Goal: Transaction & Acquisition: Download file/media

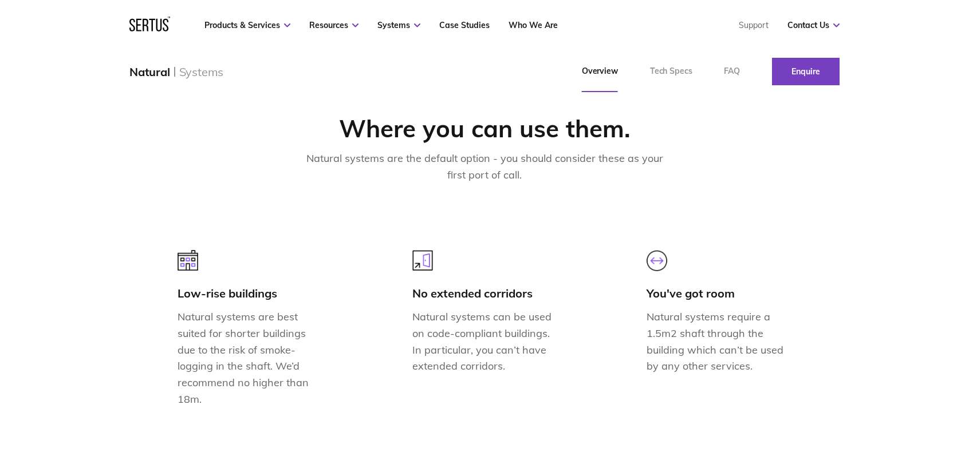
scroll to position [973, 0]
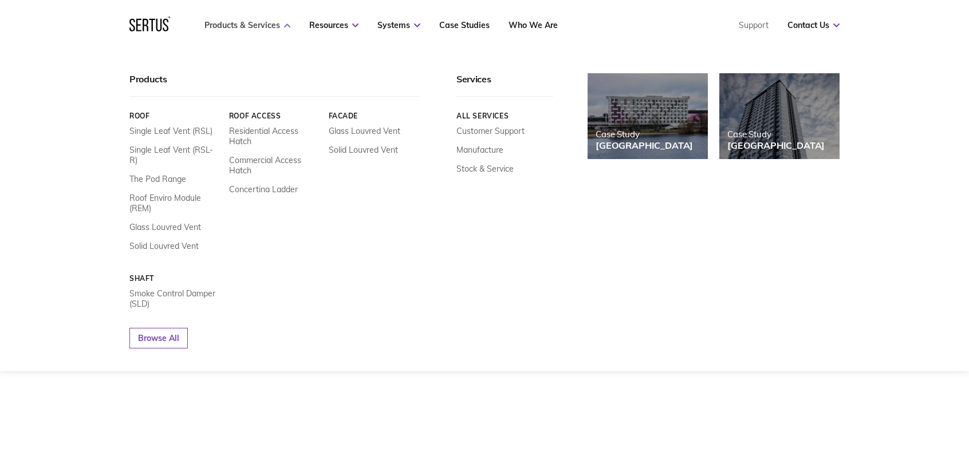
click at [290, 25] on icon at bounding box center [287, 25] width 6 height 4
click at [177, 131] on link "Single Leaf Vent (RSL)" at bounding box center [170, 131] width 83 height 10
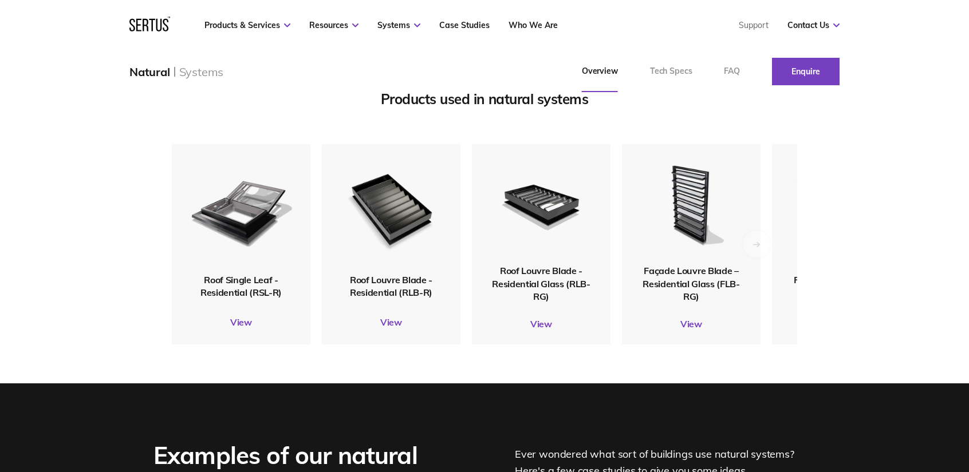
scroll to position [1260, 0]
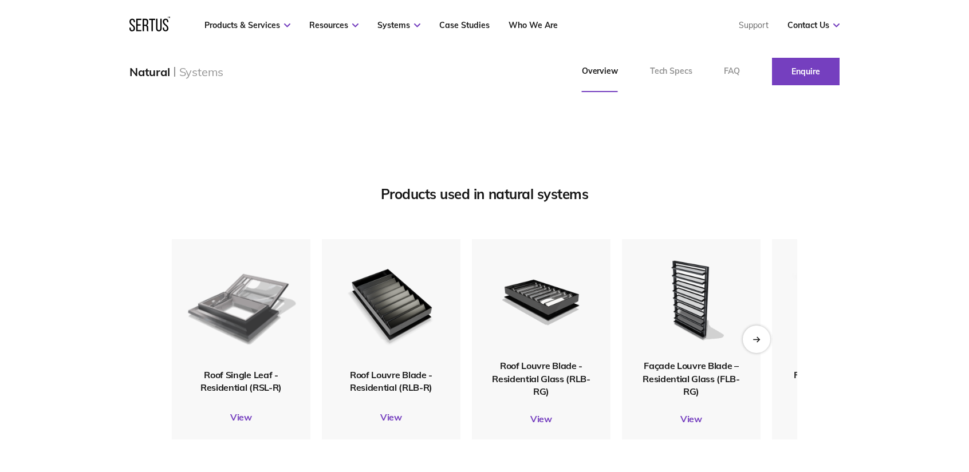
click at [259, 317] on img at bounding box center [241, 304] width 112 height 132
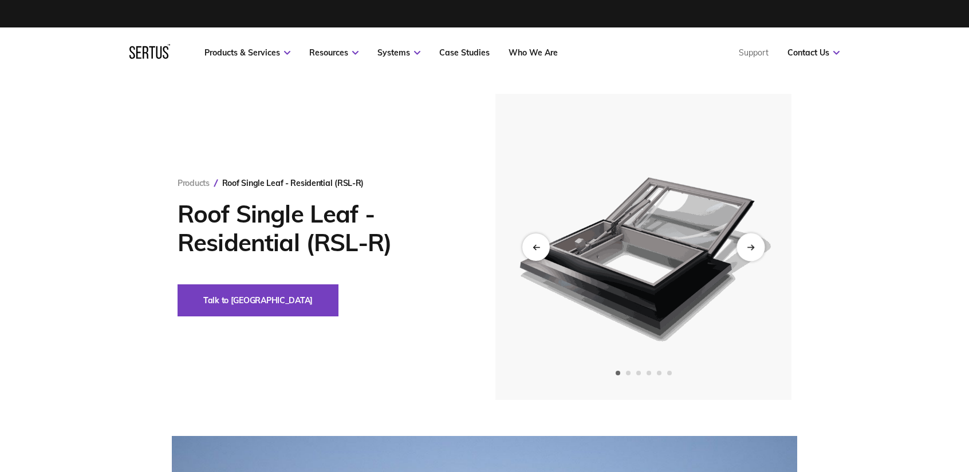
click at [755, 247] on div "Next slide" at bounding box center [750, 247] width 28 height 28
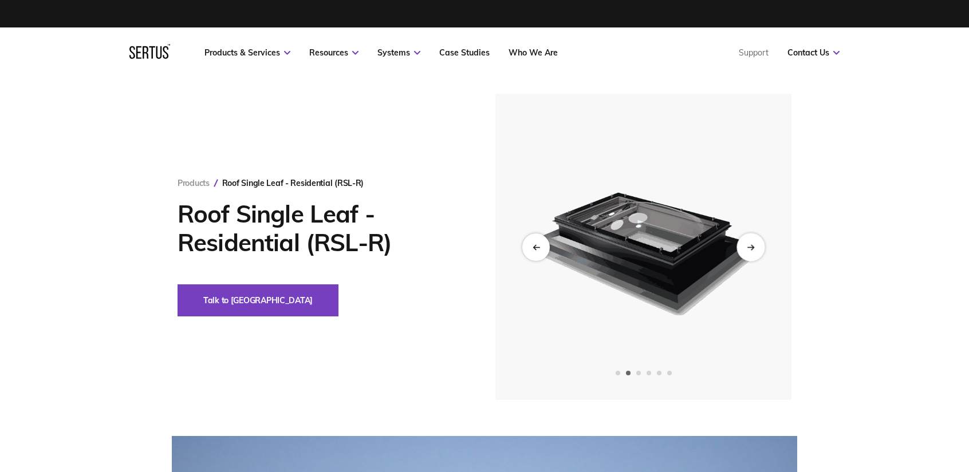
click at [755, 247] on div "Next slide" at bounding box center [750, 247] width 28 height 28
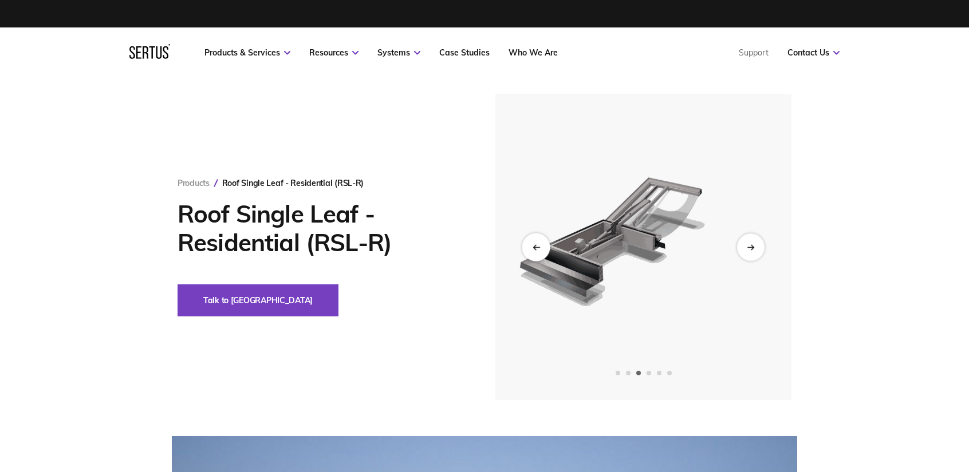
click at [538, 247] on icon "Previous slide" at bounding box center [536, 247] width 6 height 0
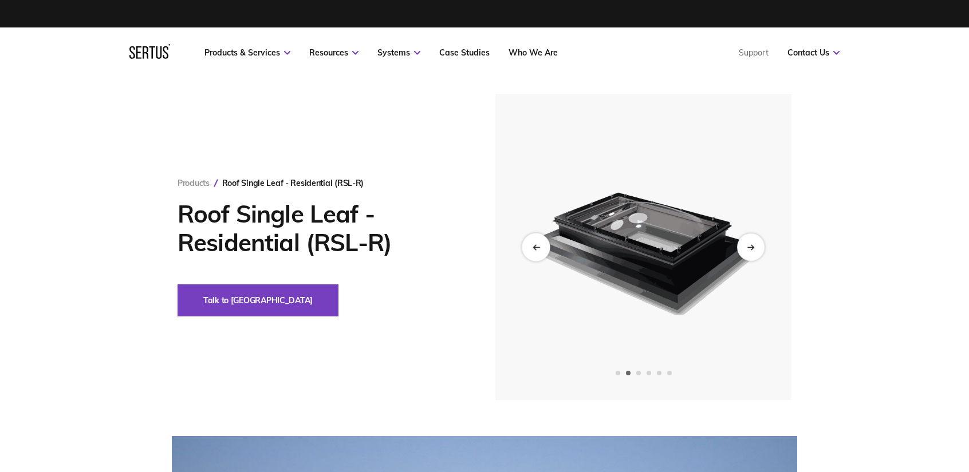
click at [538, 247] on icon "Previous slide" at bounding box center [536, 247] width 6 height 0
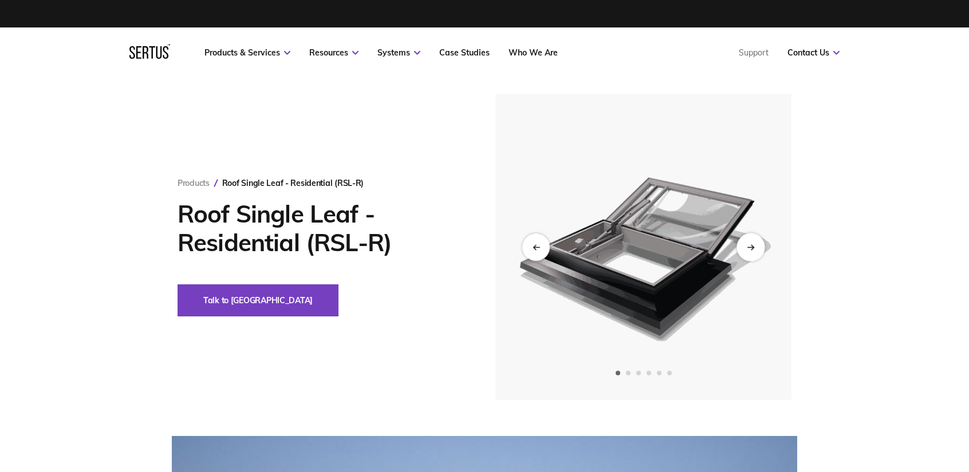
click at [755, 247] on div "Next slide" at bounding box center [750, 247] width 28 height 28
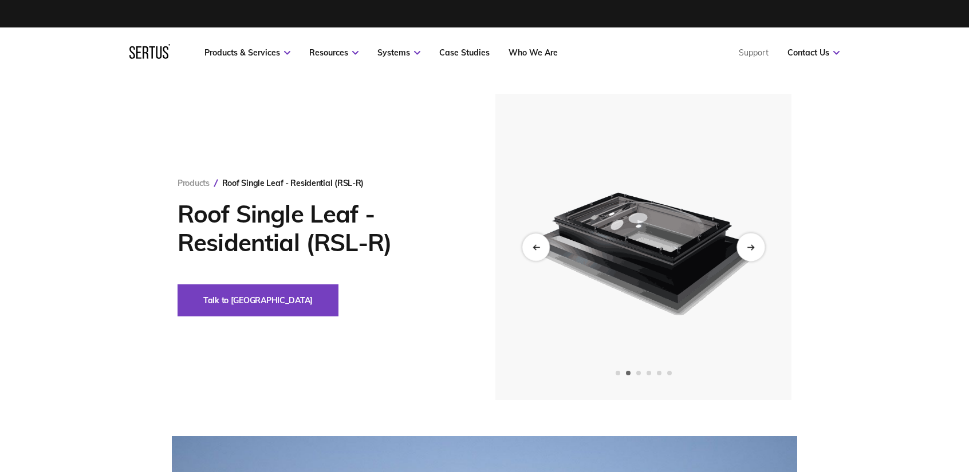
click at [755, 247] on div "Next slide" at bounding box center [750, 247] width 28 height 28
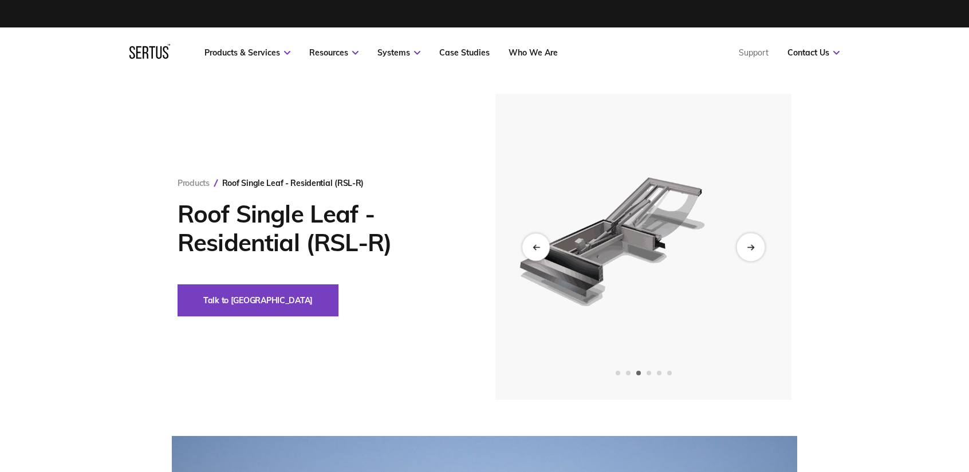
click at [755, 247] on div "Next slide" at bounding box center [750, 247] width 28 height 28
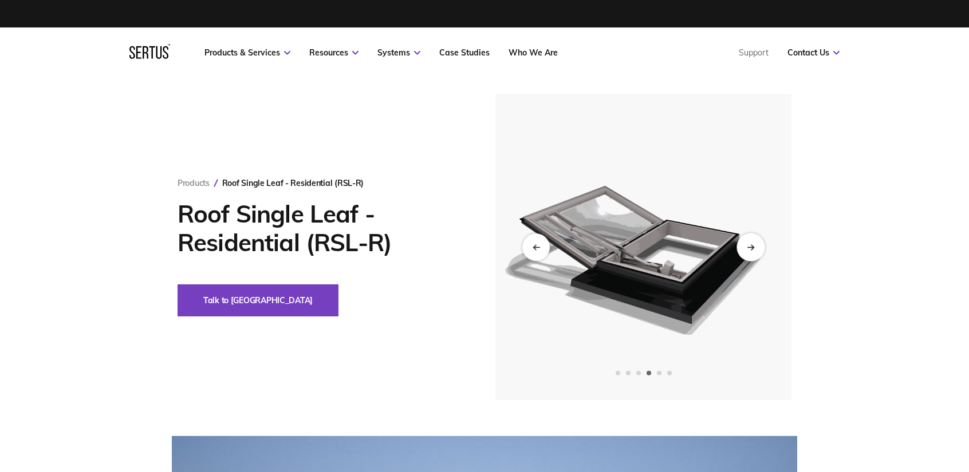
click at [755, 247] on div "Next slide" at bounding box center [750, 247] width 28 height 28
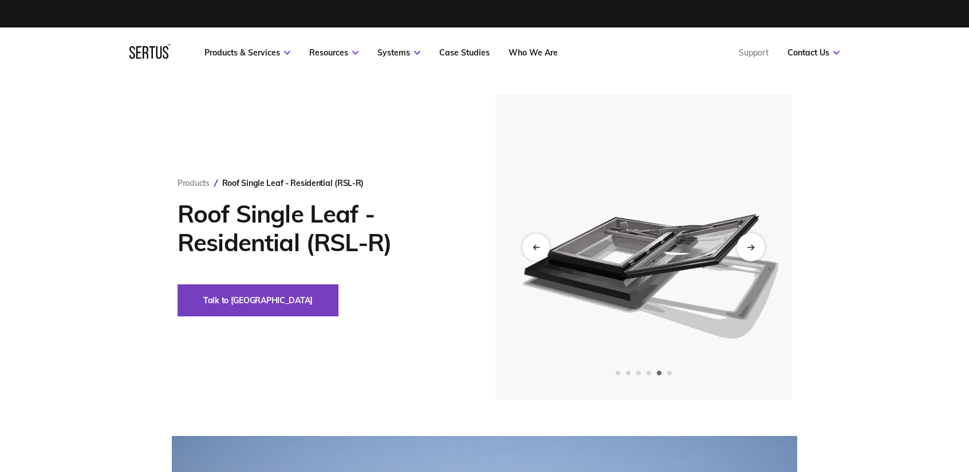
click at [755, 247] on div "Next slide" at bounding box center [750, 247] width 28 height 28
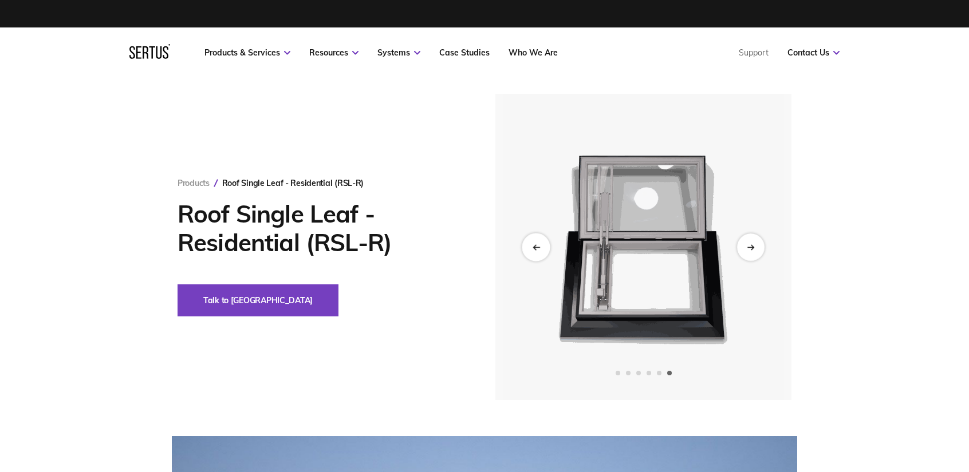
click at [546, 249] on div "Previous slide" at bounding box center [536, 247] width 28 height 28
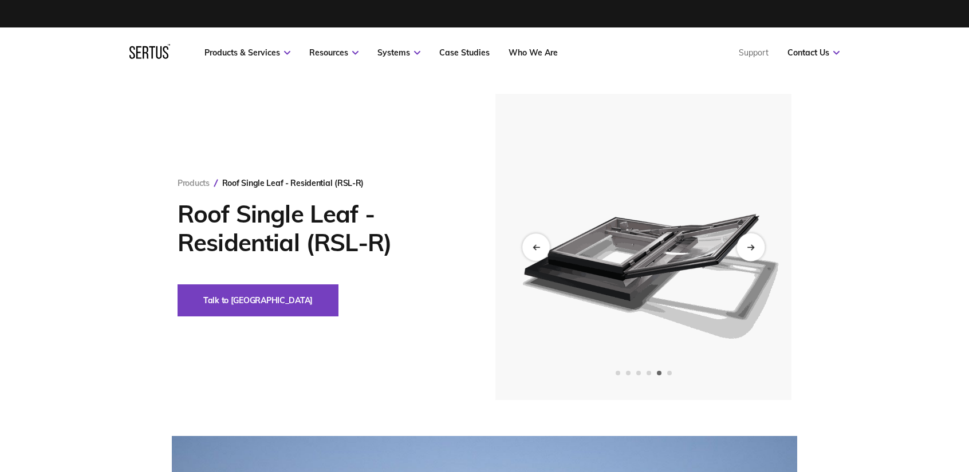
click at [757, 251] on div "Next slide" at bounding box center [750, 247] width 28 height 28
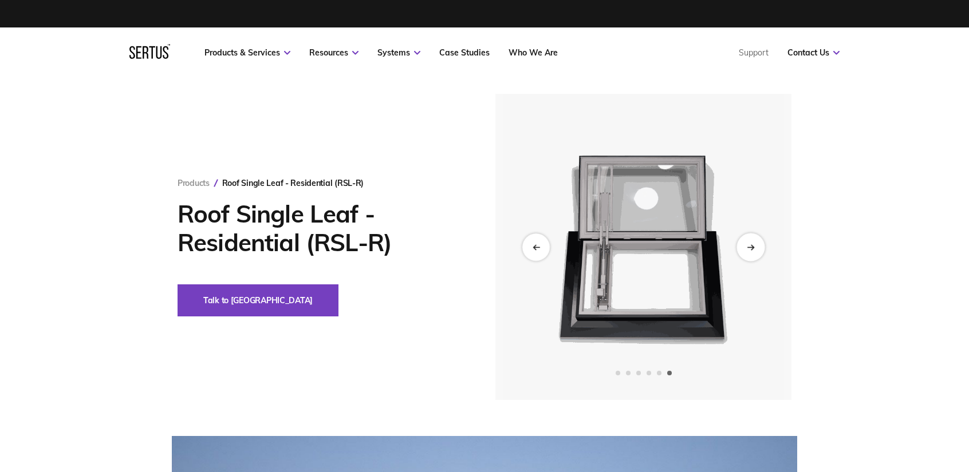
click at [757, 251] on div "Next slide" at bounding box center [750, 247] width 28 height 28
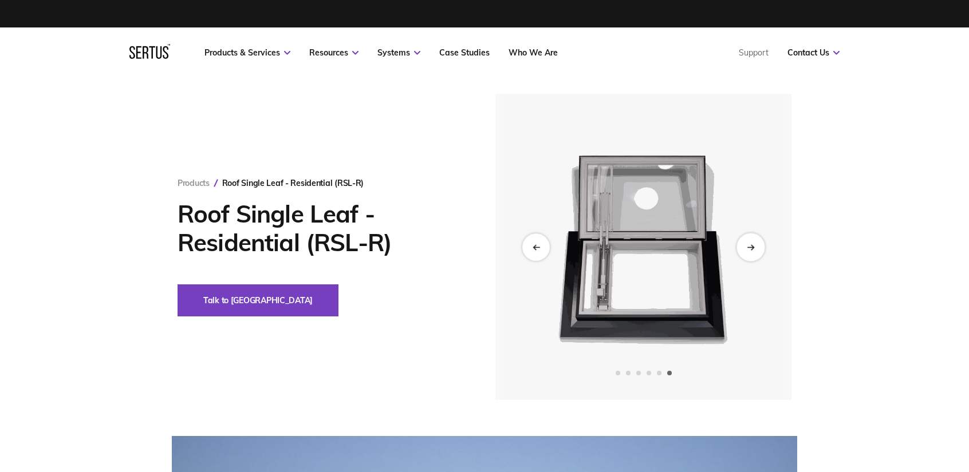
click at [757, 251] on div "Next slide" at bounding box center [750, 247] width 28 height 28
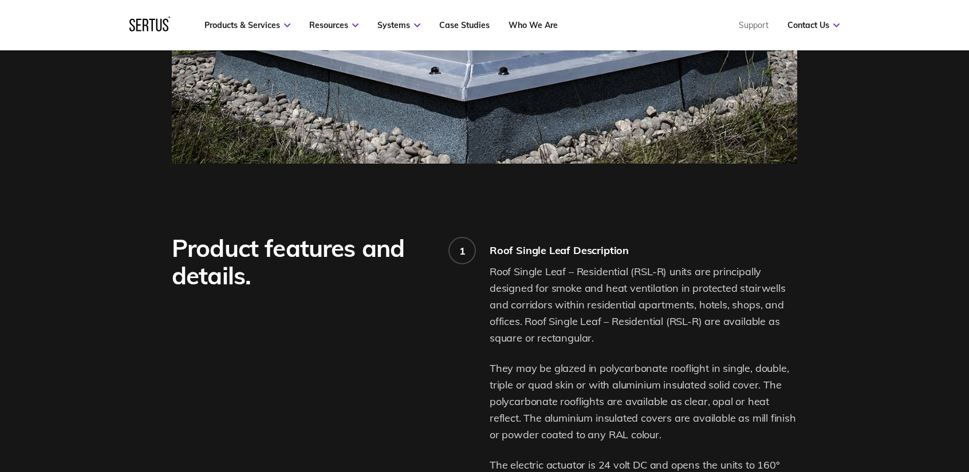
scroll to position [687, 0]
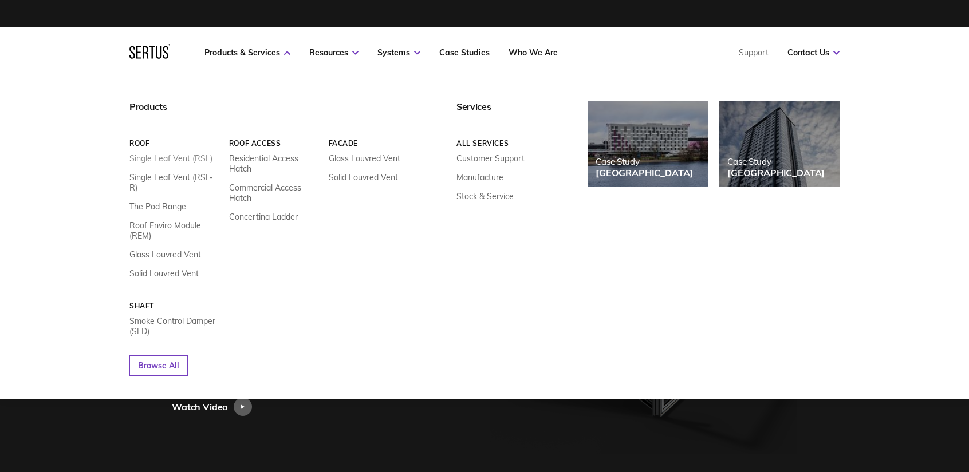
click at [200, 154] on link "Single Leaf Vent (RSL)" at bounding box center [170, 158] width 83 height 10
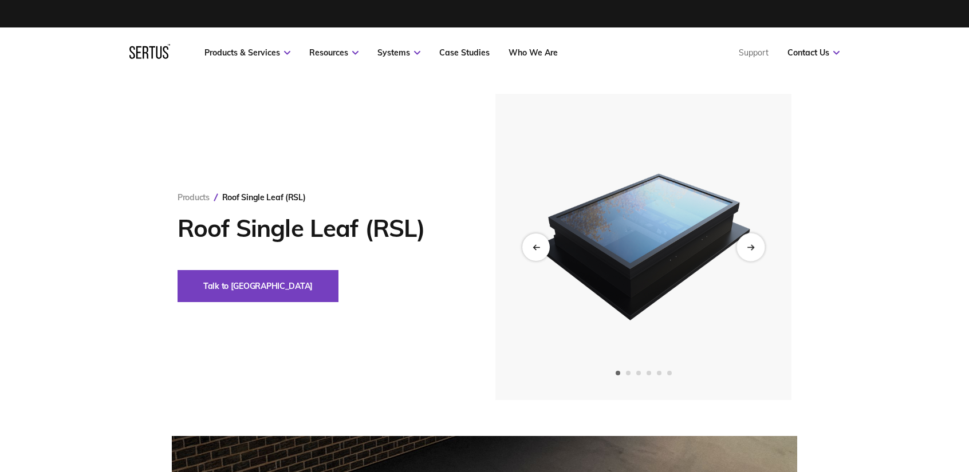
click at [760, 247] on div "Next slide" at bounding box center [750, 247] width 28 height 28
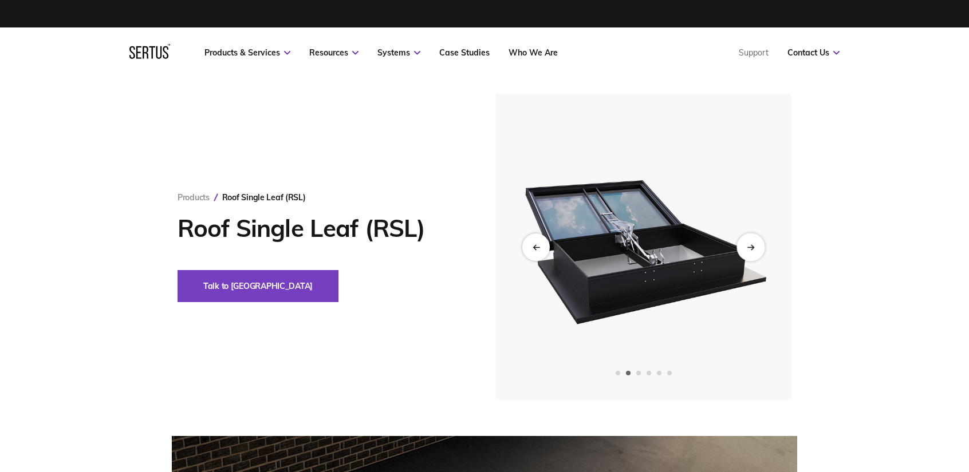
click at [760, 247] on div "Next slide" at bounding box center [750, 247] width 28 height 28
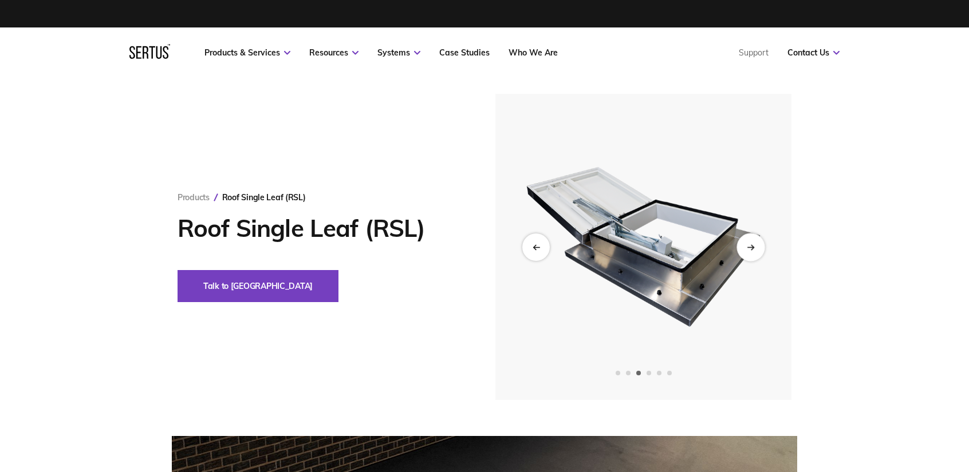
click at [763, 247] on div "Next slide" at bounding box center [750, 247] width 28 height 28
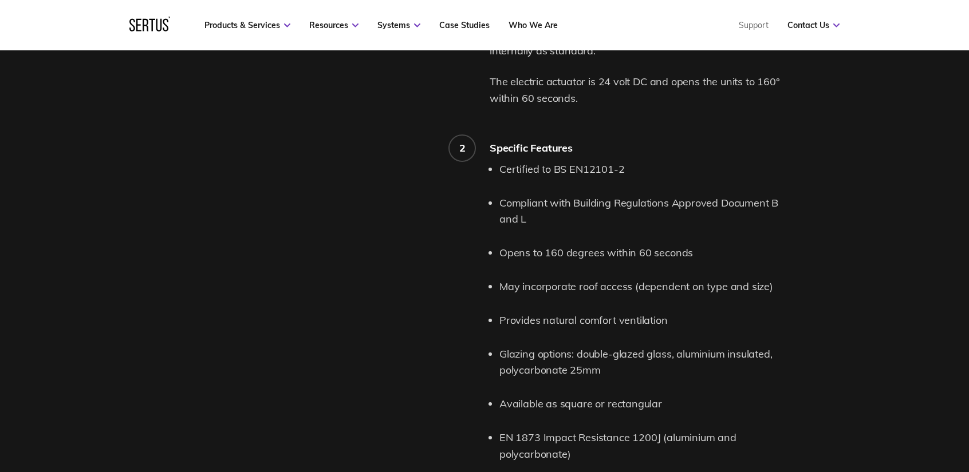
scroll to position [1202, 0]
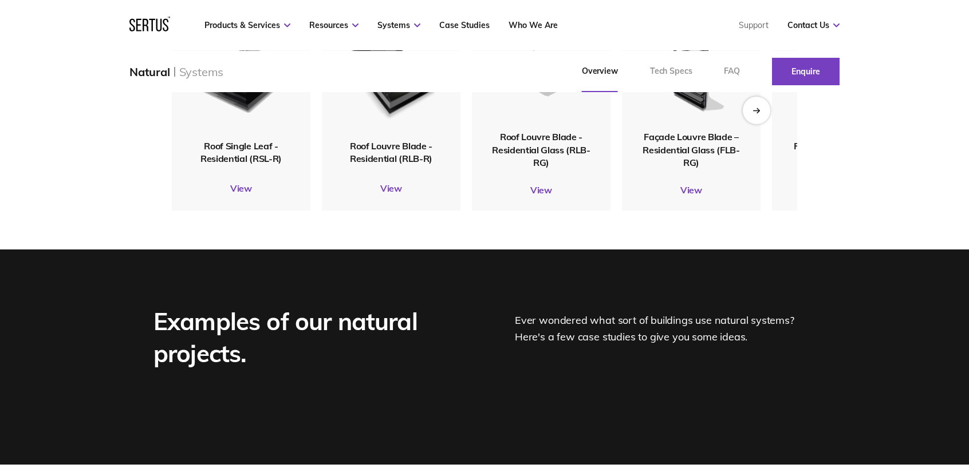
scroll to position [1431, 0]
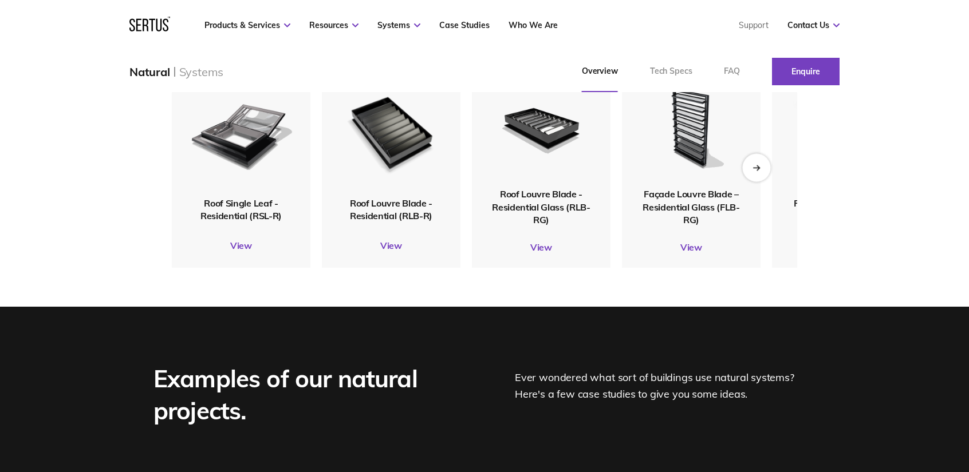
click at [762, 175] on div "Next slide" at bounding box center [756, 167] width 28 height 28
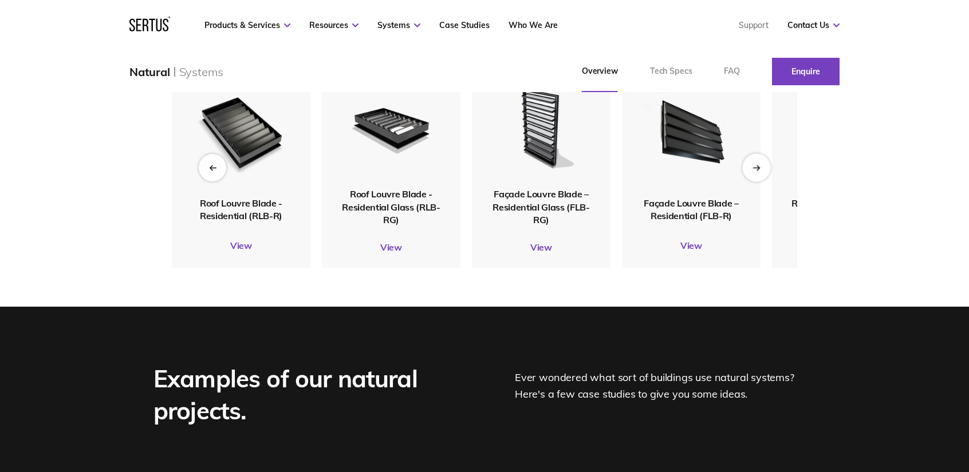
click at [762, 175] on div "Next slide" at bounding box center [756, 167] width 28 height 28
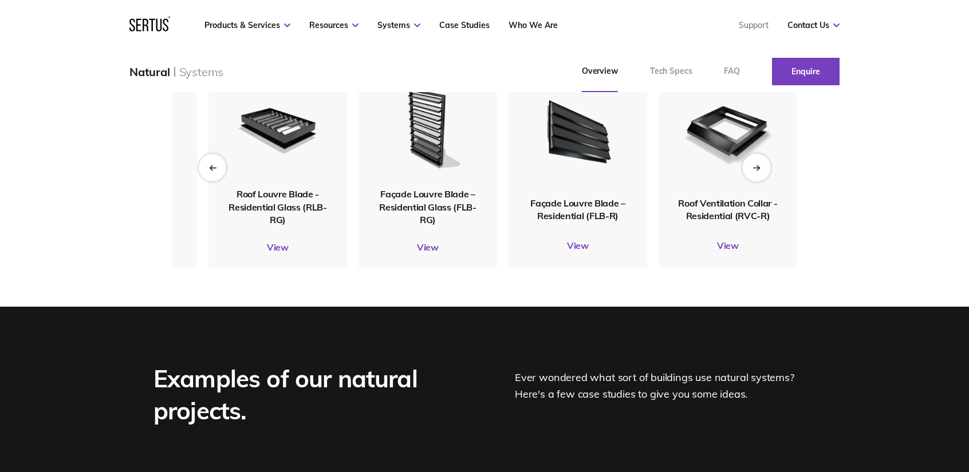
click at [762, 175] on div "Next slide" at bounding box center [756, 167] width 28 height 28
click at [222, 177] on div "Previous slide" at bounding box center [212, 167] width 28 height 28
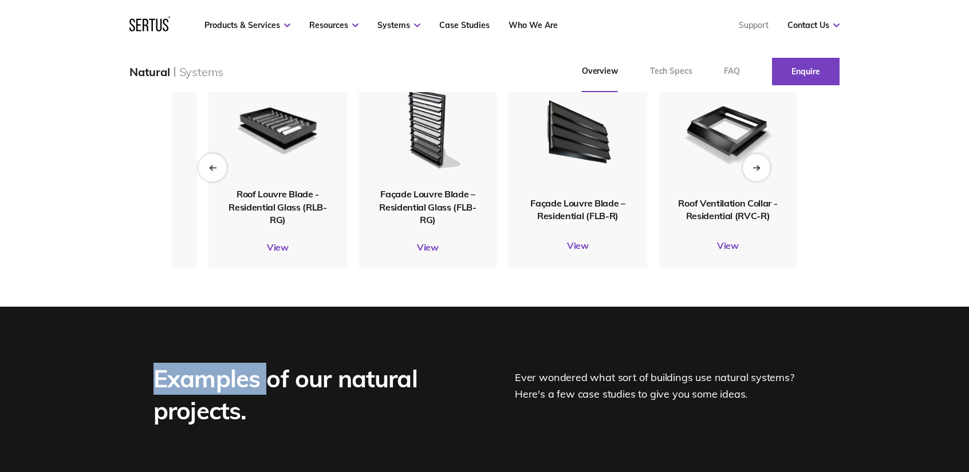
click at [222, 177] on div "Previous slide" at bounding box center [212, 167] width 28 height 28
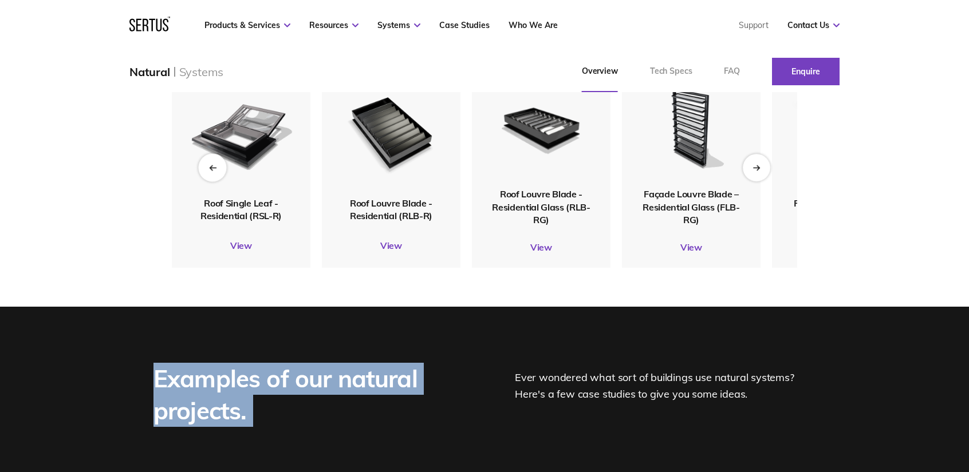
click at [222, 177] on div "Previous slide" at bounding box center [212, 167] width 28 height 28
click at [242, 135] on img at bounding box center [241, 131] width 104 height 123
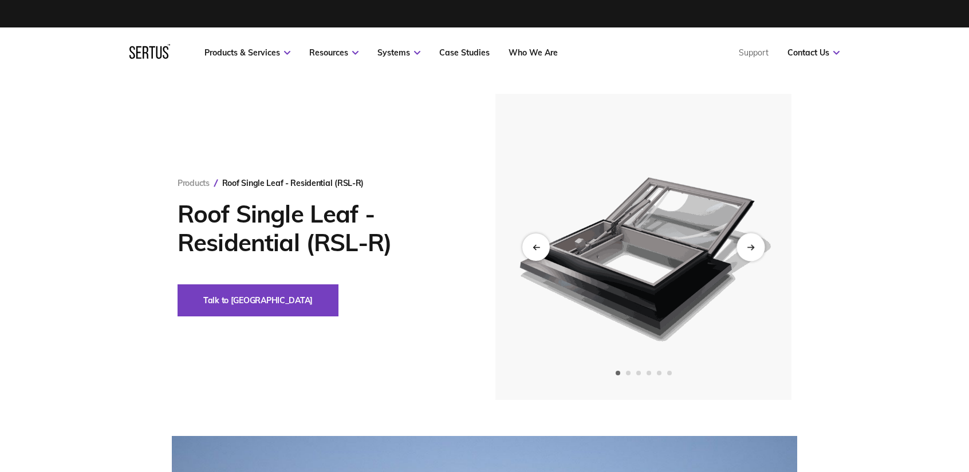
click at [746, 247] on div "Next slide" at bounding box center [750, 247] width 28 height 28
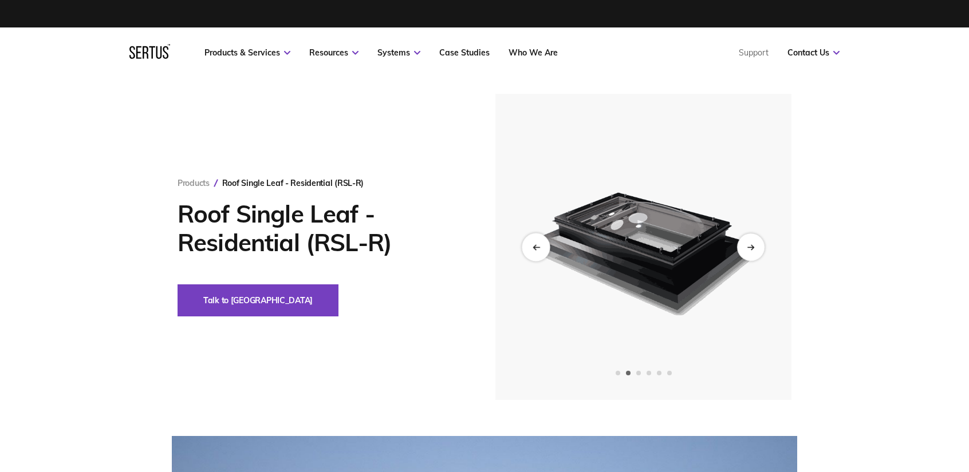
click at [530, 245] on div "Previous slide" at bounding box center [536, 247] width 28 height 28
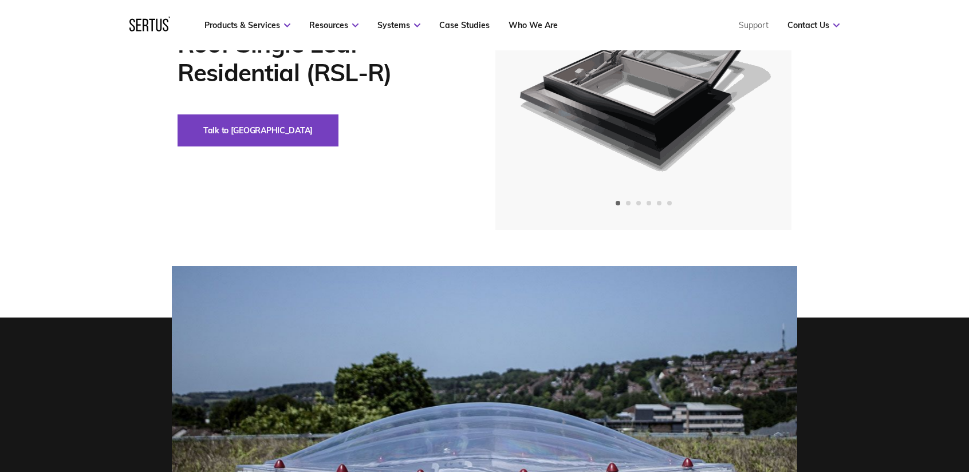
scroll to position [172, 0]
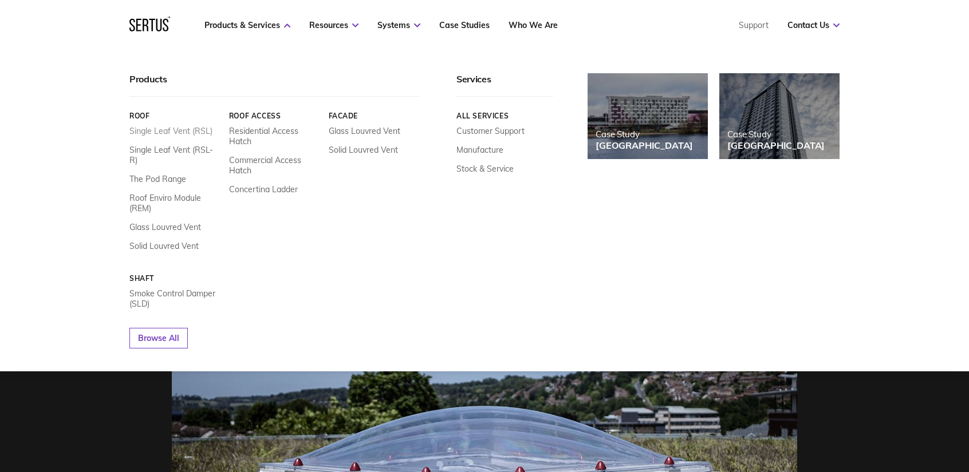
click at [169, 131] on link "Single Leaf Vent (RSL)" at bounding box center [170, 131] width 83 height 10
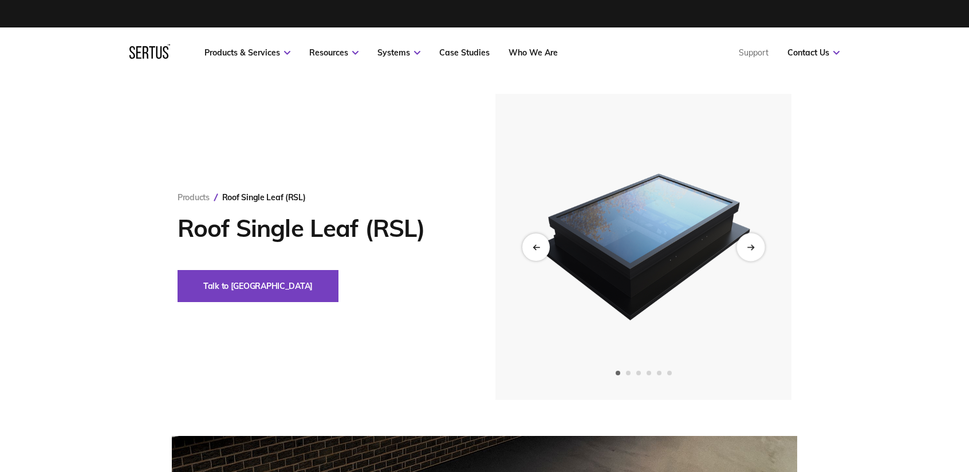
click at [748, 246] on icon "Next slide" at bounding box center [750, 247] width 7 height 6
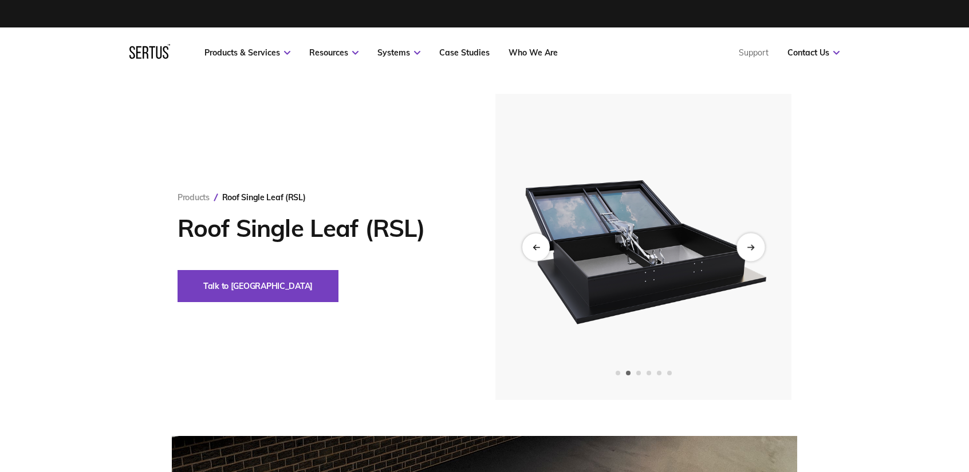
click at [748, 246] on icon "Next slide" at bounding box center [750, 247] width 7 height 6
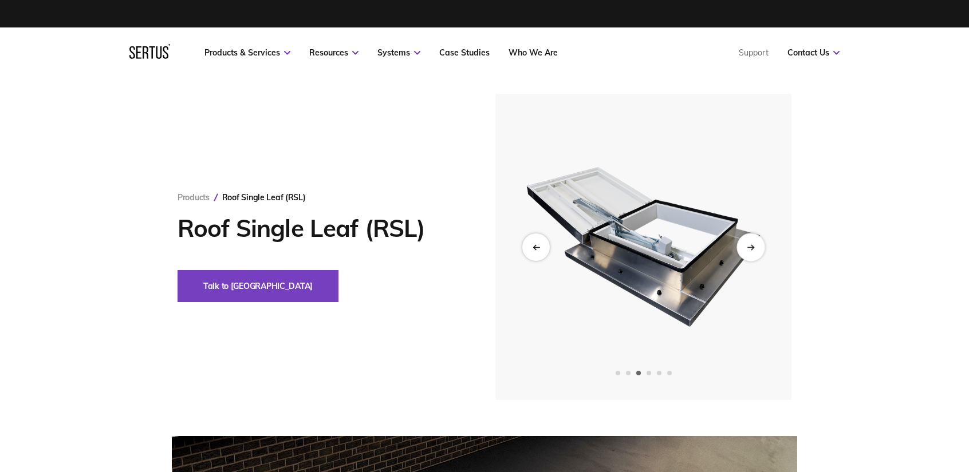
click at [748, 246] on icon "Next slide" at bounding box center [750, 247] width 7 height 6
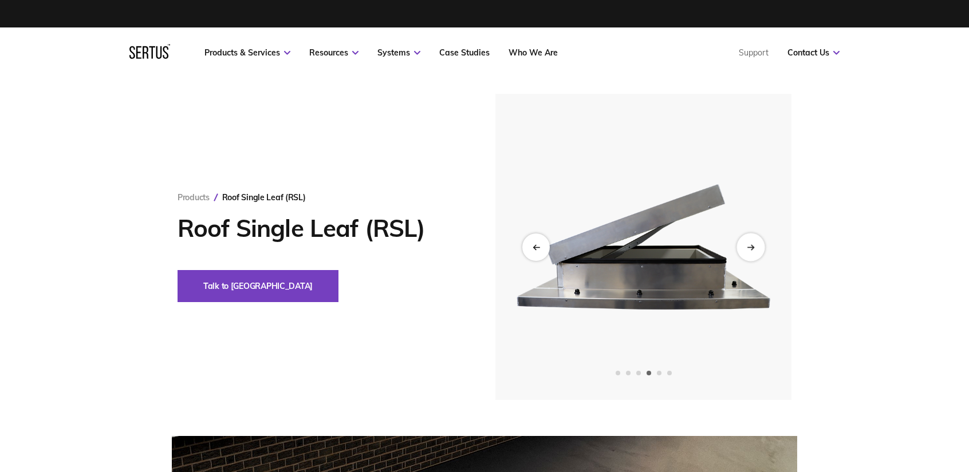
click at [748, 246] on icon "Next slide" at bounding box center [750, 247] width 7 height 6
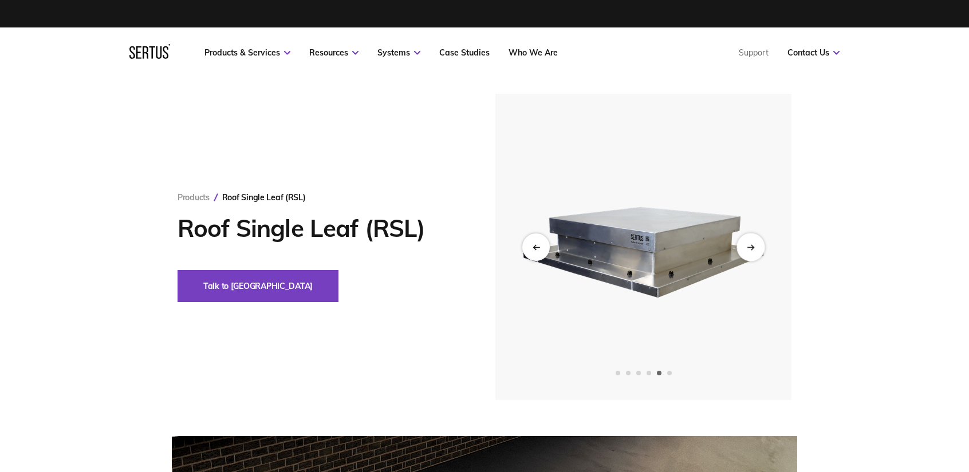
click at [748, 246] on icon "Next slide" at bounding box center [750, 247] width 7 height 6
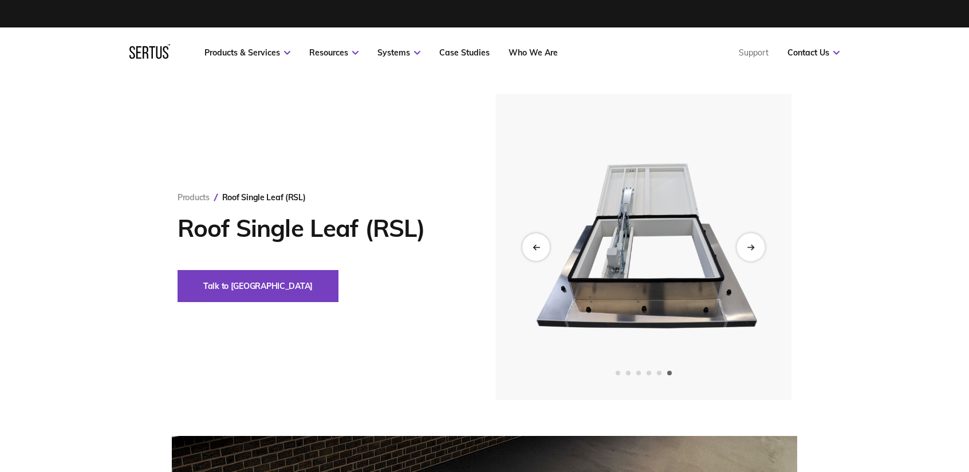
click at [748, 246] on icon "Next slide" at bounding box center [750, 247] width 7 height 6
click at [533, 250] on icon "Previous slide" at bounding box center [535, 247] width 7 height 6
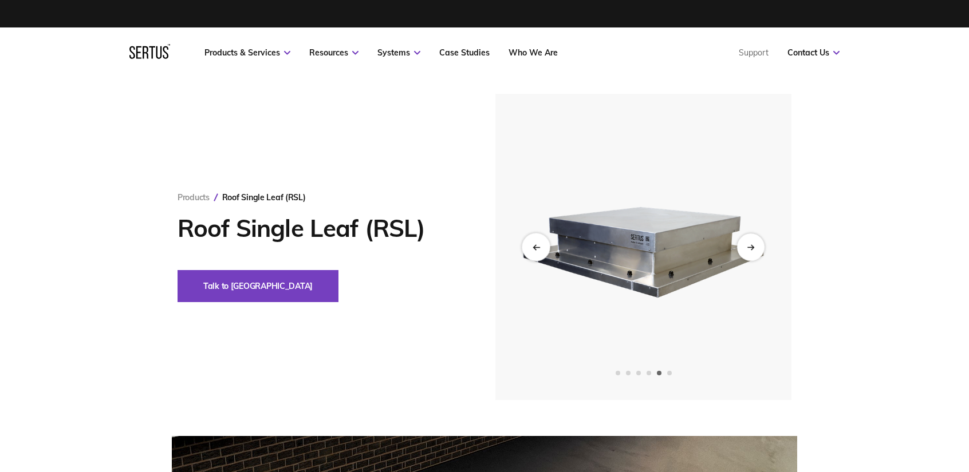
click at [533, 250] on icon "Previous slide" at bounding box center [535, 247] width 7 height 6
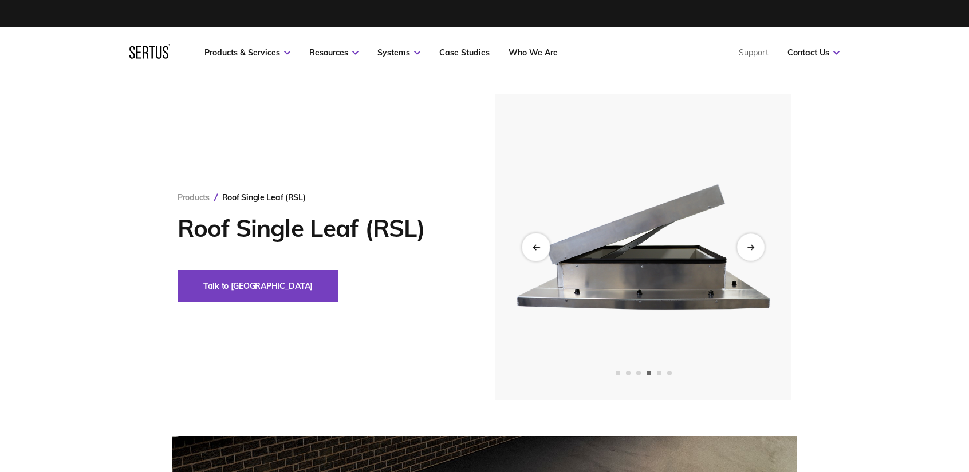
click at [533, 250] on icon "Previous slide" at bounding box center [535, 247] width 7 height 6
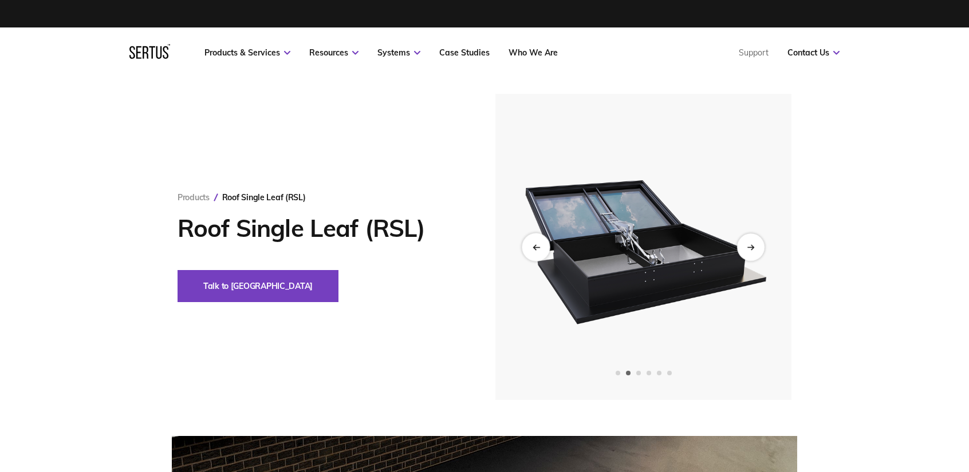
click at [533, 250] on icon "Previous slide" at bounding box center [535, 247] width 7 height 6
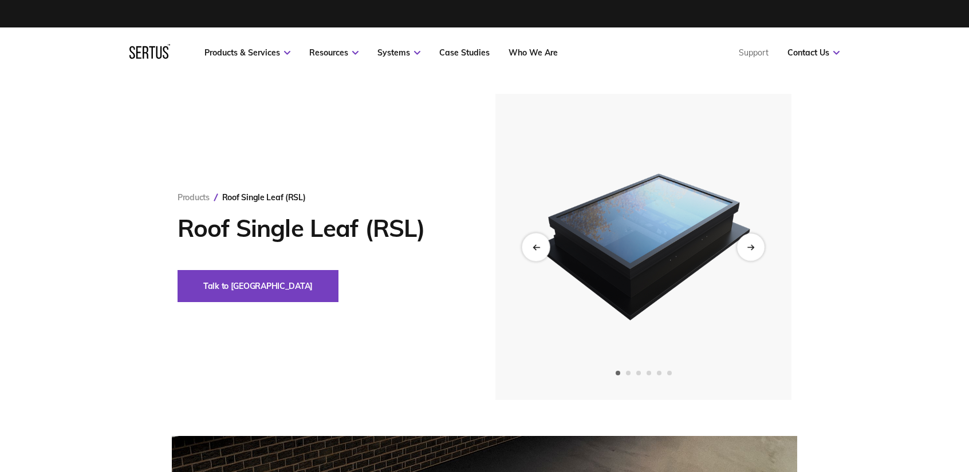
click at [533, 250] on icon "Previous slide" at bounding box center [535, 247] width 7 height 6
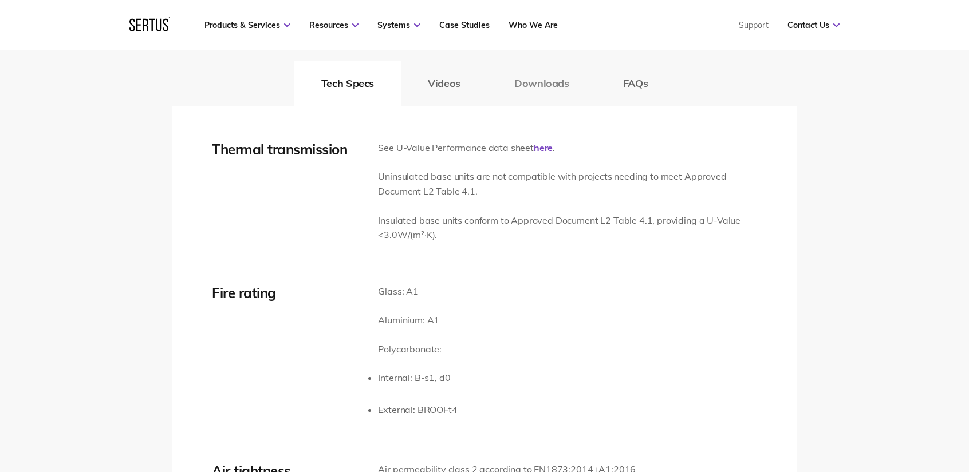
scroll to position [1489, 0]
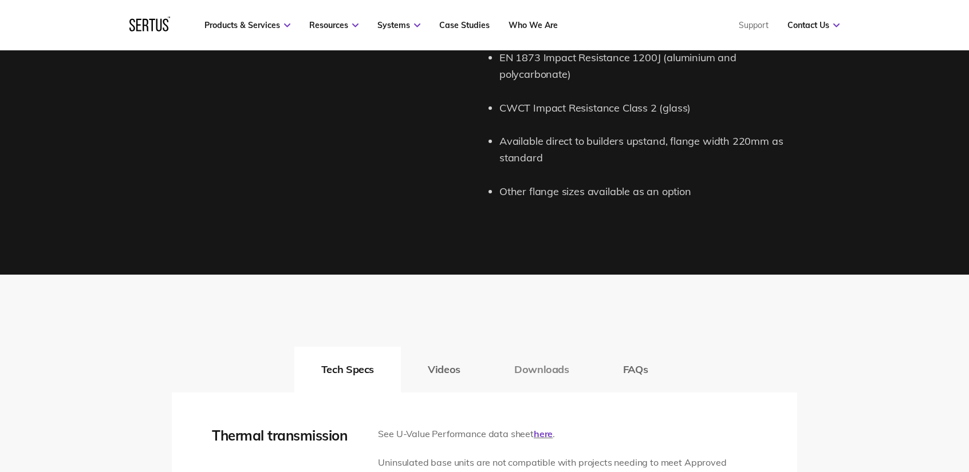
click at [527, 368] on button "Downloads" at bounding box center [541, 370] width 109 height 46
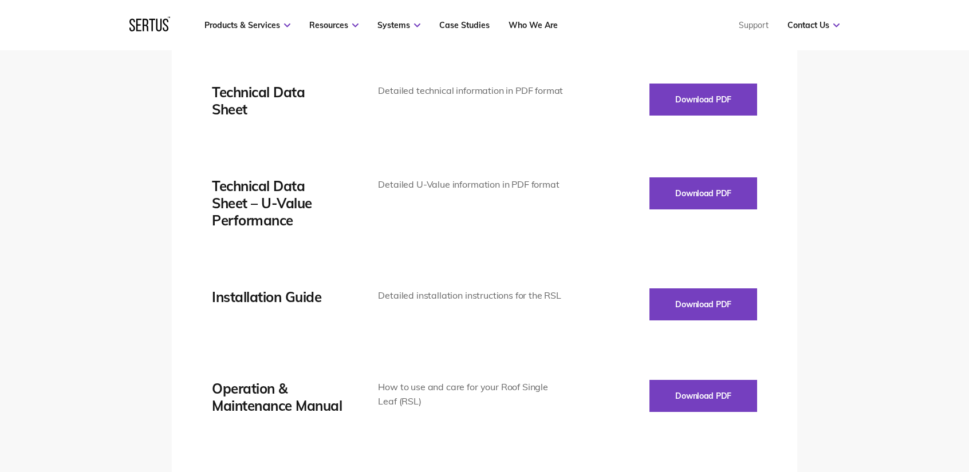
scroll to position [1660, 0]
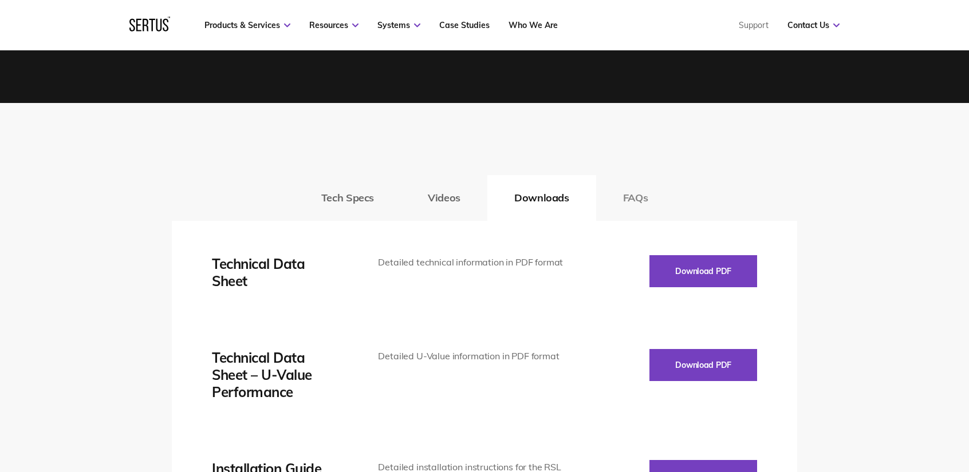
click at [638, 206] on button "FAQs" at bounding box center [635, 198] width 79 height 46
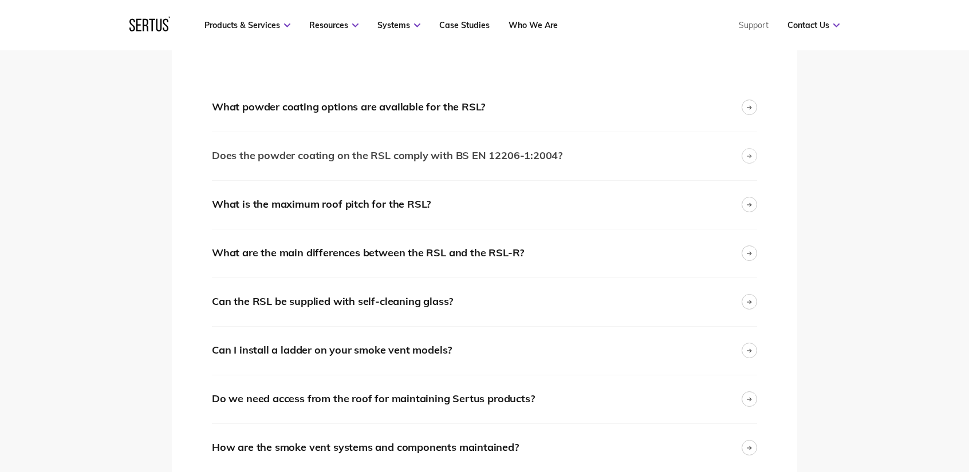
scroll to position [1603, 0]
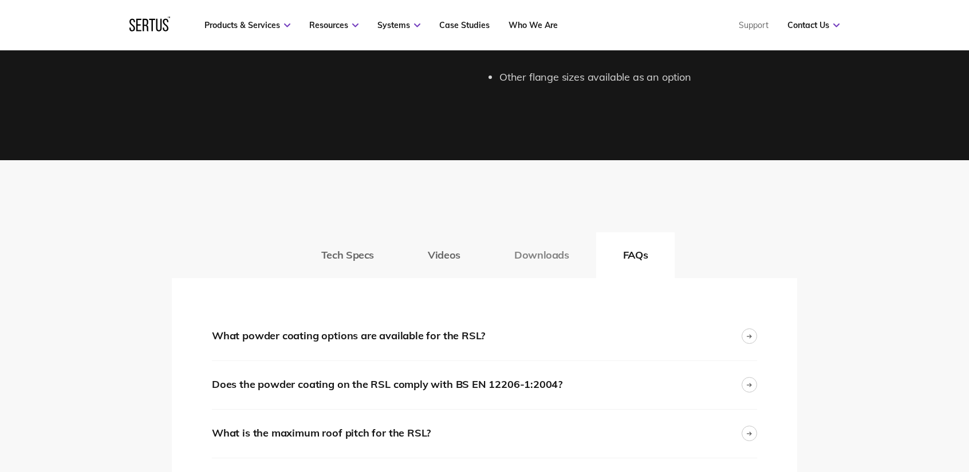
click at [545, 243] on button "Downloads" at bounding box center [541, 255] width 109 height 46
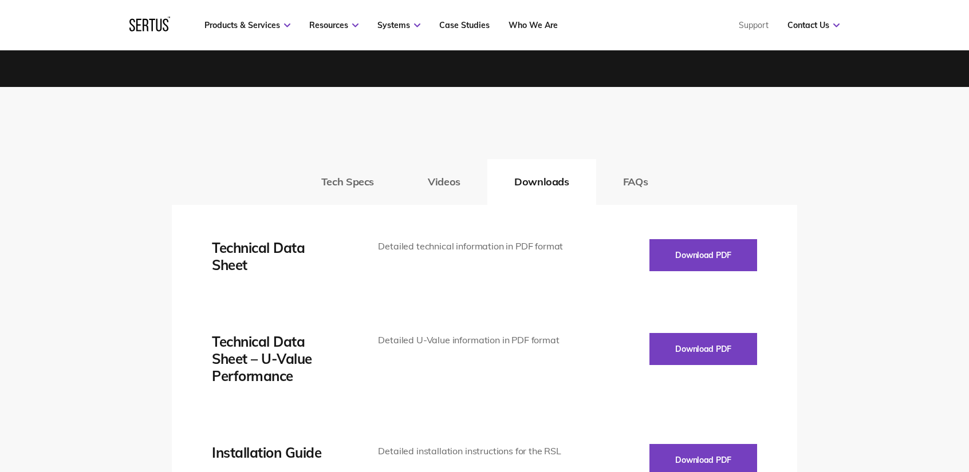
scroll to position [1832, 0]
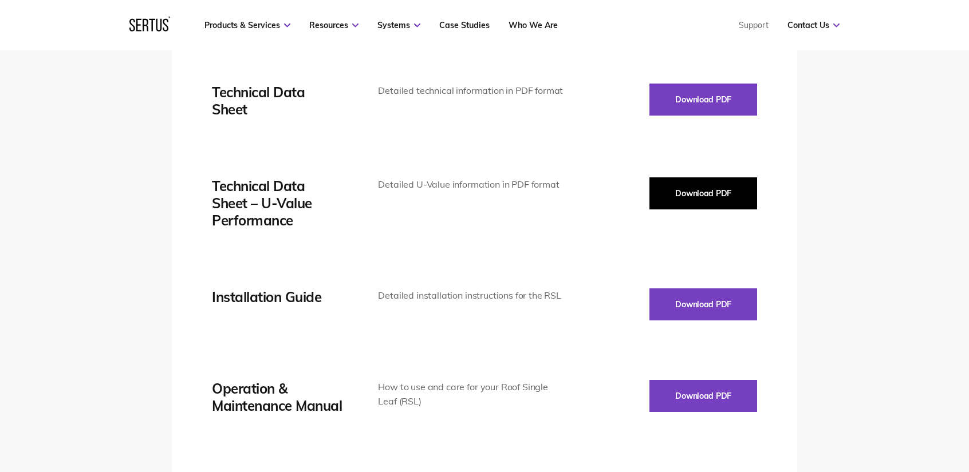
click at [682, 199] on button "Download PDF" at bounding box center [703, 193] width 108 height 32
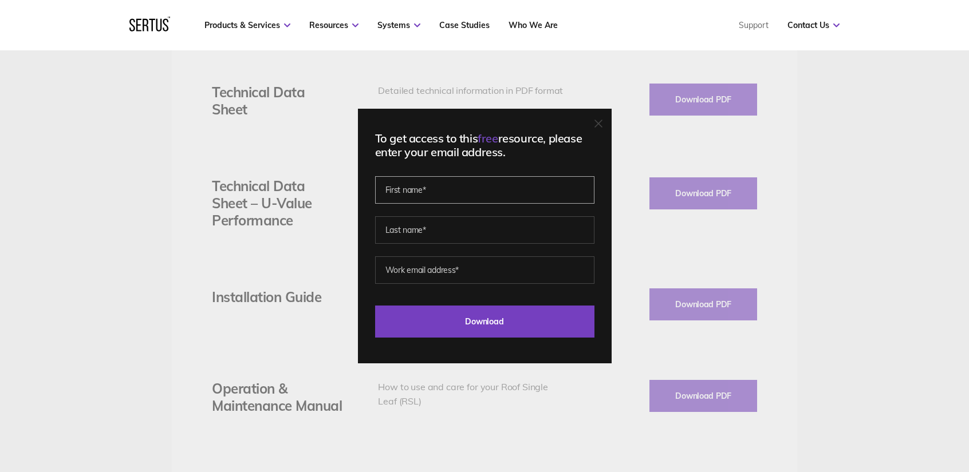
click at [502, 186] on input "text" at bounding box center [484, 189] width 219 height 27
type input "a"
click at [527, 223] on input "text" at bounding box center [484, 229] width 219 height 27
type input "k"
click at [528, 275] on input "email" at bounding box center [484, 270] width 219 height 27
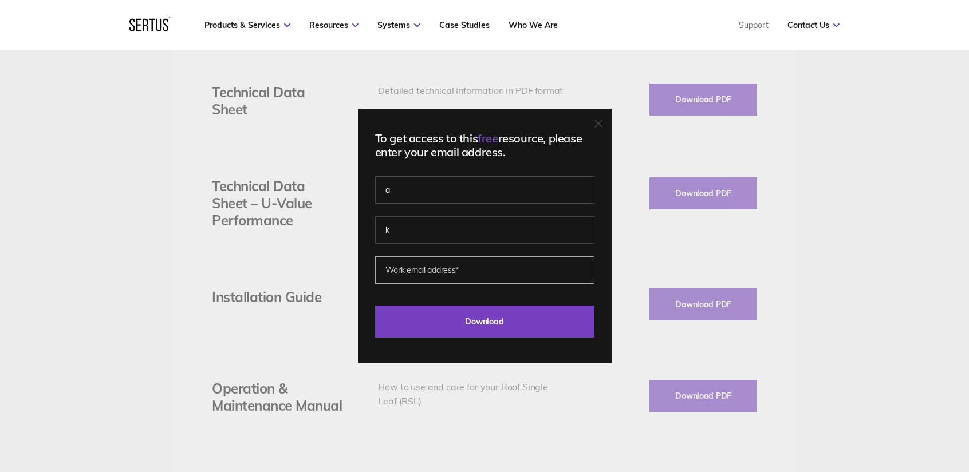
type input "anna@modulor-studio.co.uk"
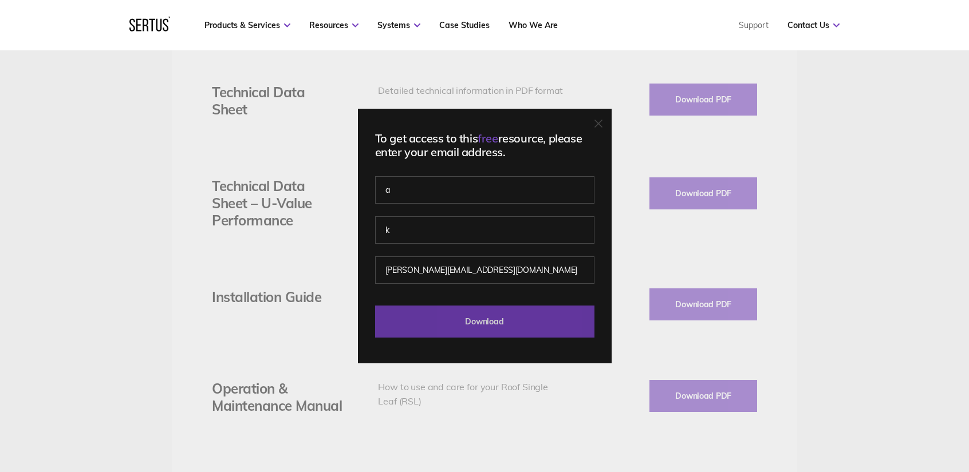
click at [480, 319] on input "Download" at bounding box center [484, 322] width 219 height 32
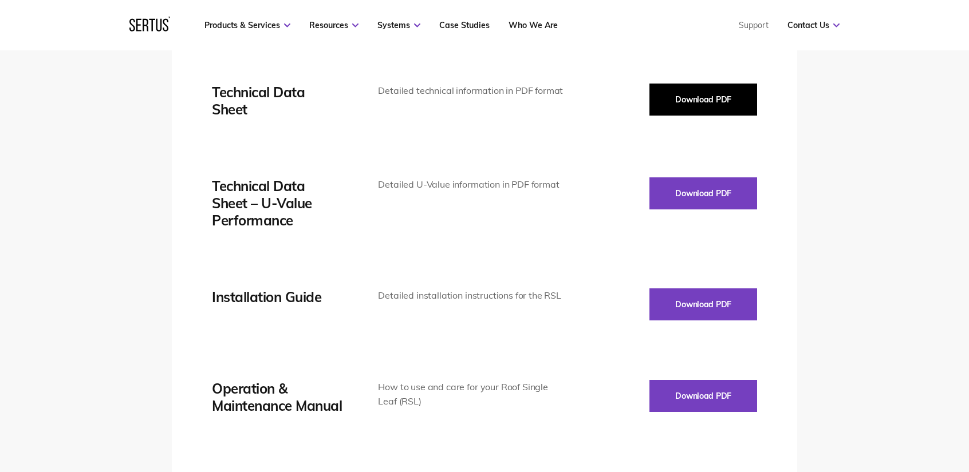
click at [690, 102] on button "Download PDF" at bounding box center [703, 100] width 108 height 32
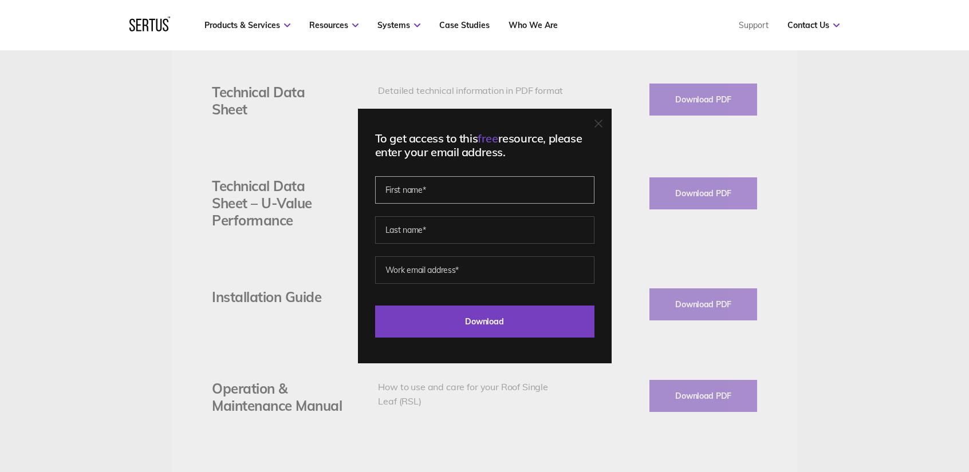
click at [483, 201] on input "text" at bounding box center [484, 189] width 219 height 27
type input "a"
click at [481, 228] on input "text" at bounding box center [484, 229] width 219 height 27
type input "k"
click at [468, 269] on input "email" at bounding box center [484, 270] width 219 height 27
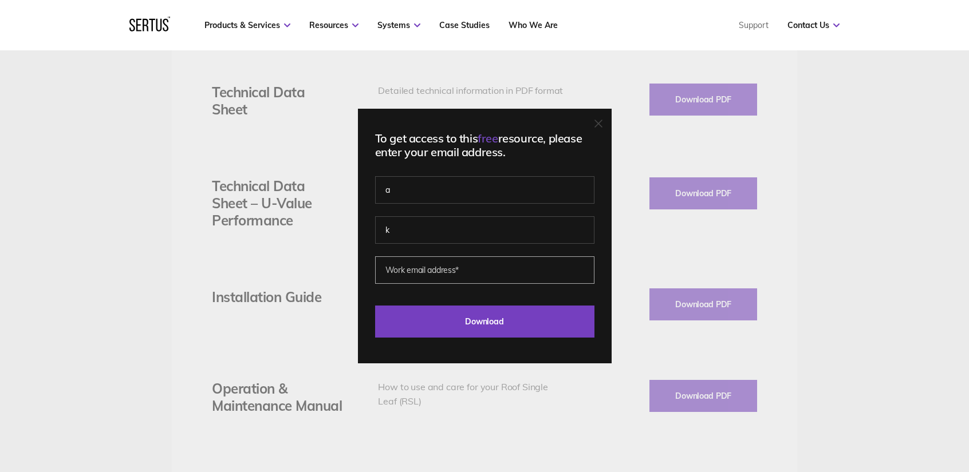
type input "anna@modulor-studio.co.uk"
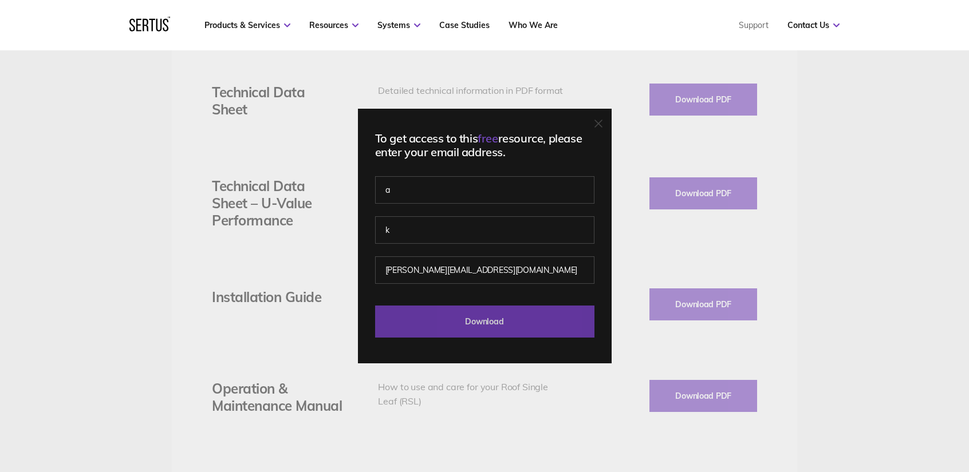
click at [475, 323] on input "Download" at bounding box center [484, 322] width 219 height 32
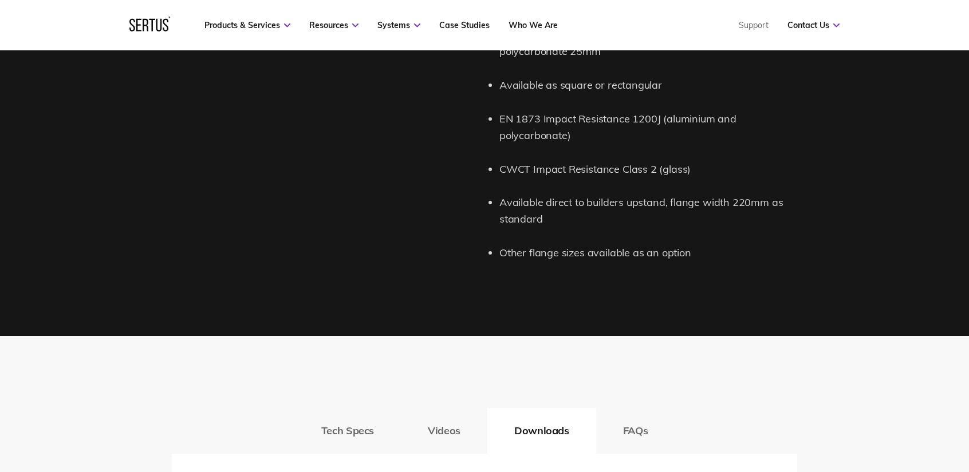
scroll to position [1260, 0]
